Goal: Book appointment/travel/reservation

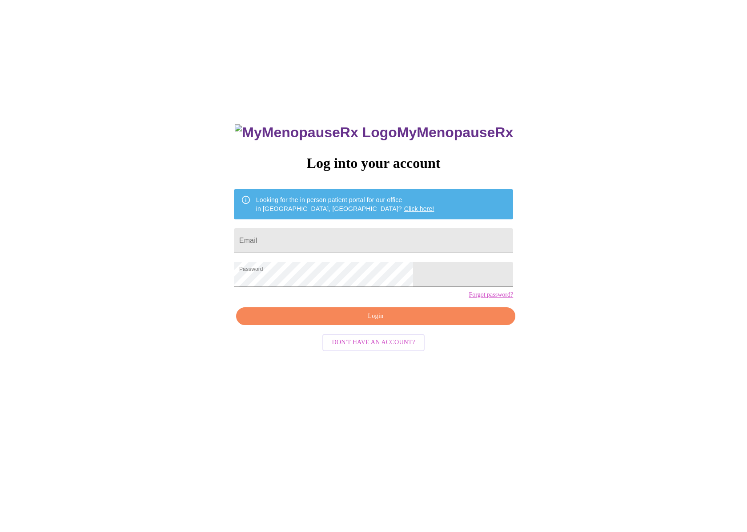
click at [357, 236] on input "Email" at bounding box center [373, 240] width 279 height 25
type input "[EMAIL_ADDRESS][DOMAIN_NAME]"
click at [370, 322] on span "Login" at bounding box center [375, 316] width 259 height 11
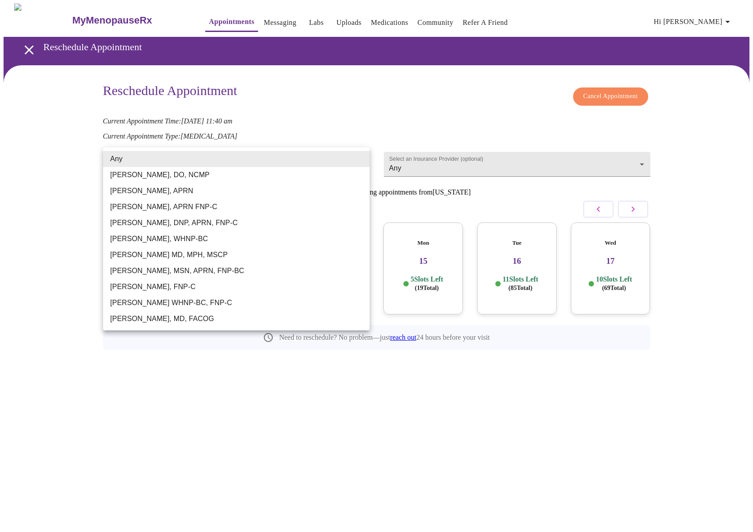
click at [247, 167] on body "MyMenopauseRx Appointments Messaging Labs Uploads Medications Community Refer a…" at bounding box center [377, 197] width 746 height 387
click at [164, 219] on li "[PERSON_NAME], DNP, APRN, FNP-C" at bounding box center [236, 223] width 267 height 16
type input "[PERSON_NAME], DNP, APRN, FNP-C"
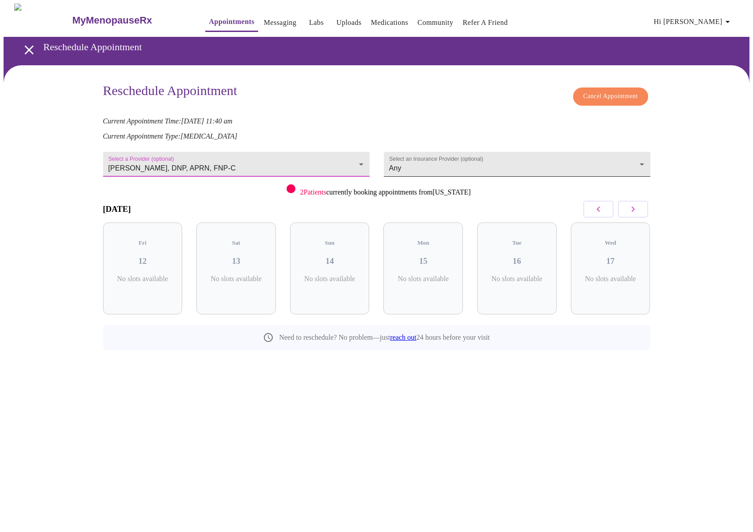
click at [534, 149] on body "MyMenopauseRx Appointments Messaging Labs Uploads Medications Community Refer a…" at bounding box center [377, 197] width 746 height 387
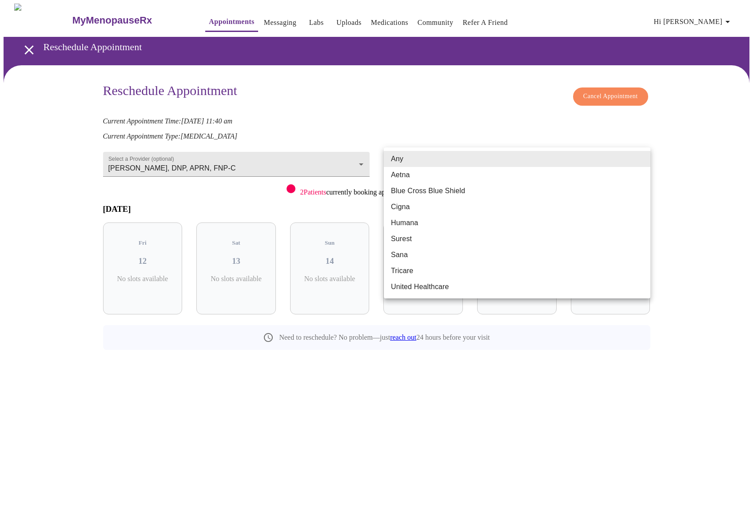
click at [430, 191] on li "Blue Cross Blue Shield" at bounding box center [517, 191] width 267 height 16
type input "Blue Cross Blue Shield"
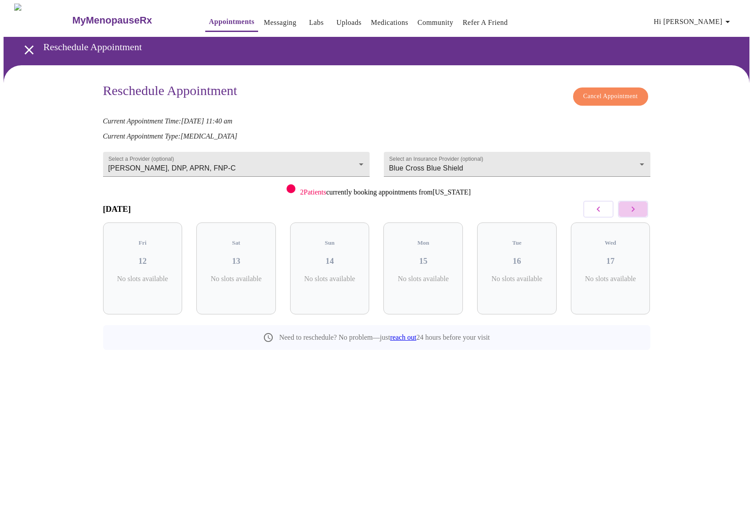
click at [639, 209] on button "button" at bounding box center [633, 209] width 30 height 17
click at [22, 45] on icon "open drawer" at bounding box center [29, 50] width 16 height 16
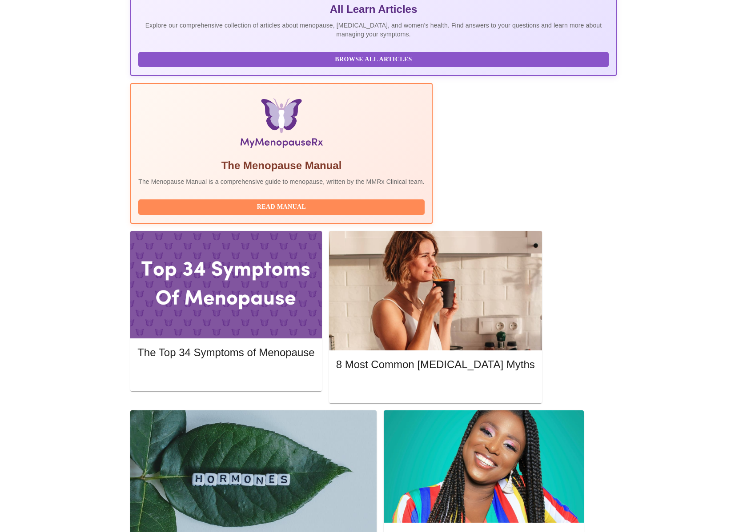
scroll to position [222, 0]
